Goal: Find specific page/section: Find specific page/section

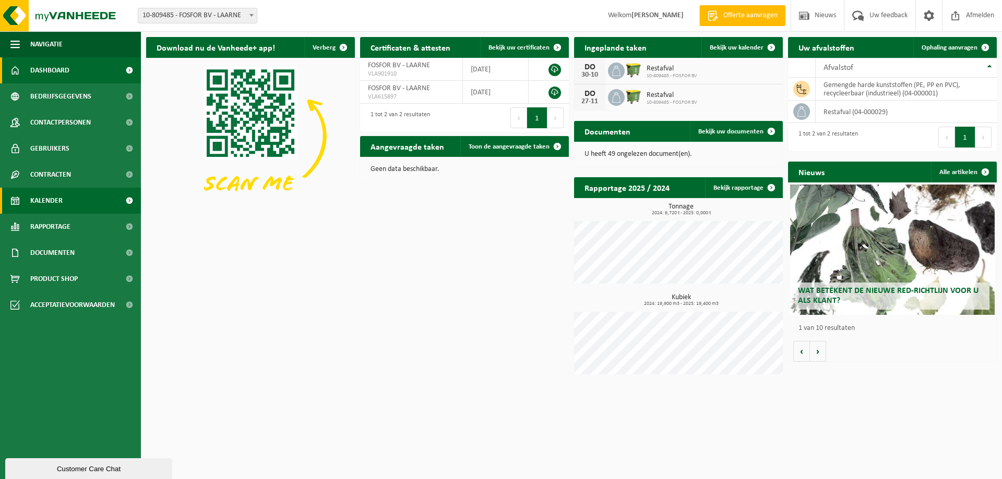
click at [38, 196] on span "Kalender" at bounding box center [46, 201] width 32 height 26
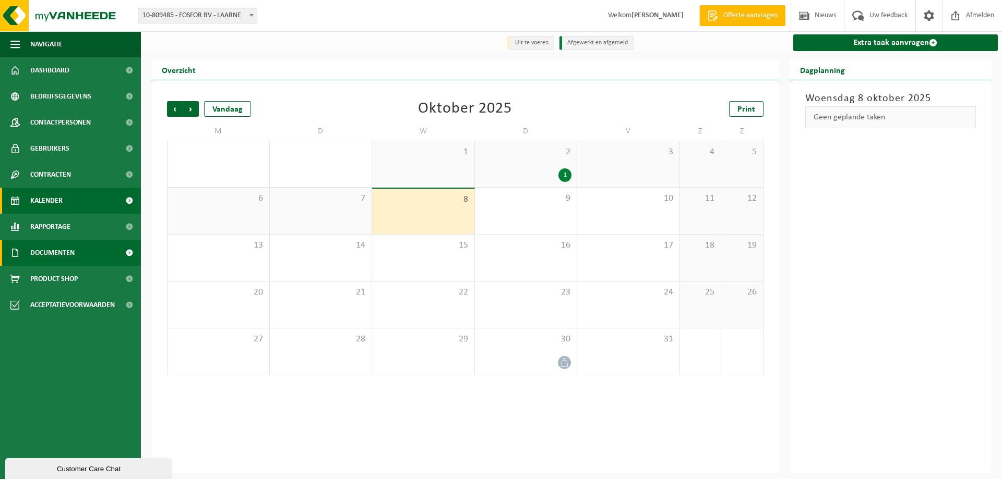
click at [48, 258] on span "Documenten" at bounding box center [52, 253] width 44 height 26
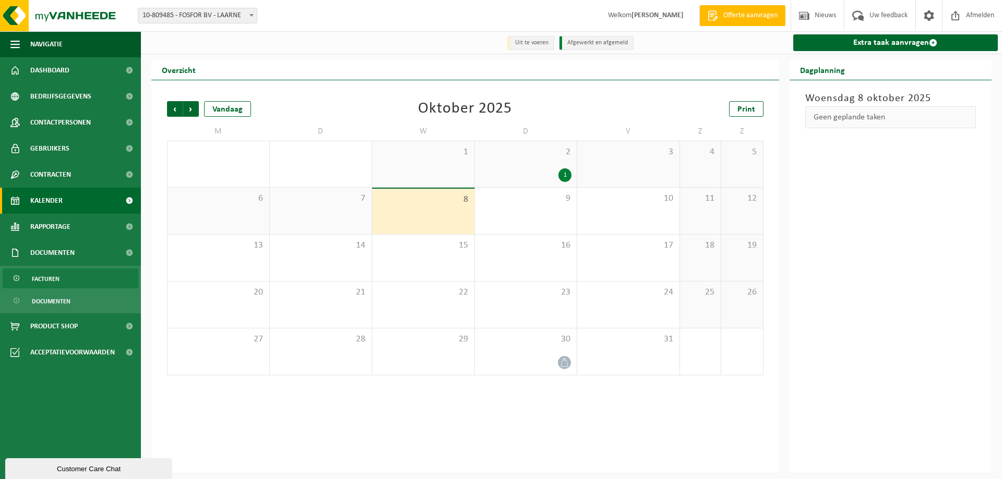
click at [51, 276] on span "Facturen" at bounding box center [46, 279] width 28 height 20
